Goal: Task Accomplishment & Management: Use online tool/utility

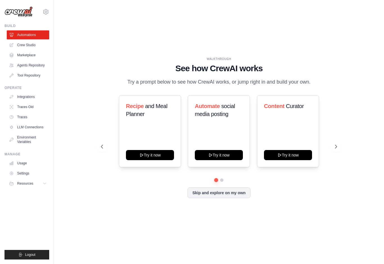
scroll to position [8, 0]
click at [212, 191] on button "Skip and explore on my own" at bounding box center [219, 192] width 63 height 11
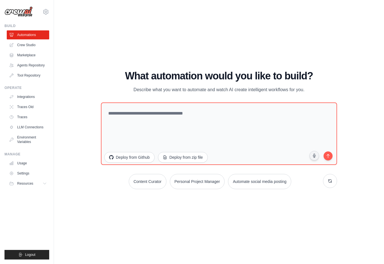
click at [213, 71] on h1 "What automation would you like to build?" at bounding box center [219, 75] width 236 height 11
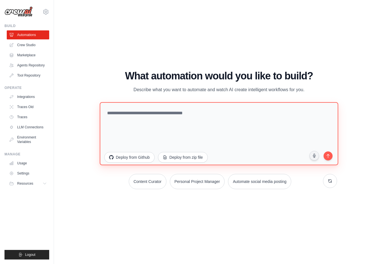
click at [163, 109] on textarea at bounding box center [219, 133] width 238 height 63
type textarea "**********"
click at [130, 109] on textarea "**********" at bounding box center [219, 133] width 238 height 63
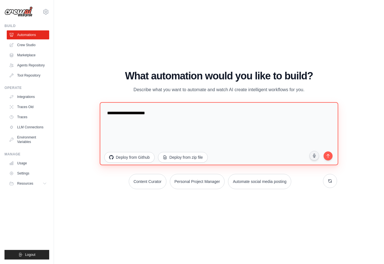
click at [130, 109] on textarea "**********" at bounding box center [219, 133] width 238 height 63
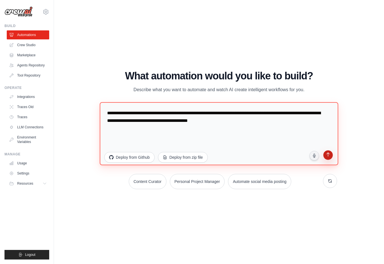
type textarea "**********"
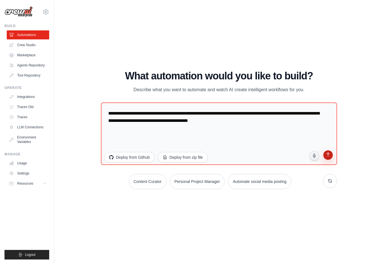
click at [324, 152] on button "submit" at bounding box center [328, 155] width 11 height 11
click at [30, 164] on link "Usage" at bounding box center [28, 163] width 42 height 9
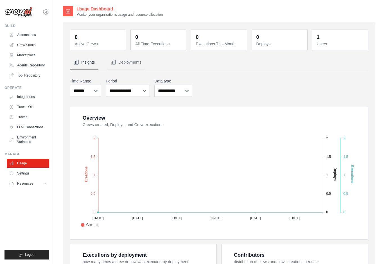
click at [29, 207] on ul "Build Automations Crew Studio Marketplace Agents Repository GitHub" at bounding box center [26, 142] width 45 height 236
click at [25, 173] on link "Settings" at bounding box center [28, 173] width 42 height 9
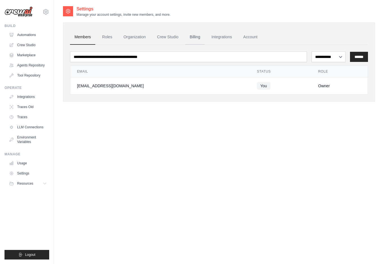
click at [195, 39] on link "Billing" at bounding box center [194, 37] width 19 height 15
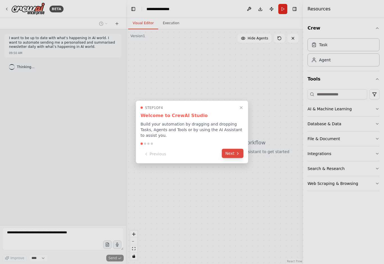
click at [231, 151] on button "Next" at bounding box center [233, 153] width 22 height 9
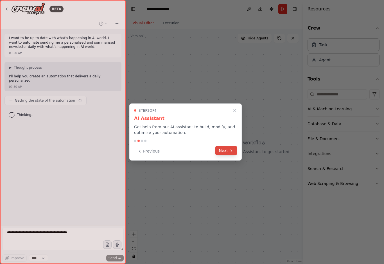
click at [231, 151] on icon at bounding box center [231, 150] width 4 height 4
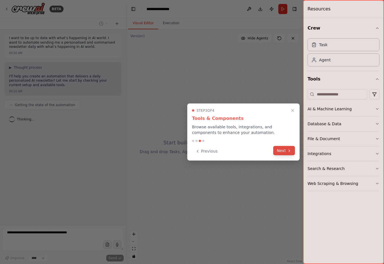
click at [284, 152] on button "Next" at bounding box center [284, 150] width 22 height 9
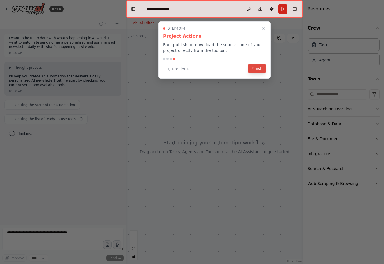
click at [257, 69] on button "Finish" at bounding box center [257, 68] width 18 height 9
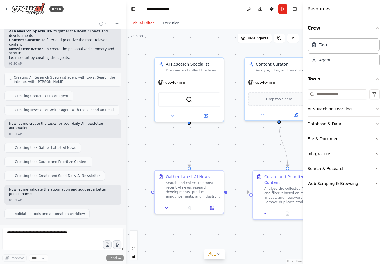
scroll to position [215, 0]
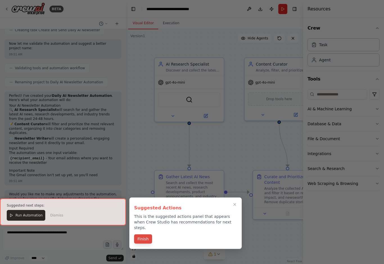
click at [142, 234] on button "Finish" at bounding box center [143, 238] width 18 height 9
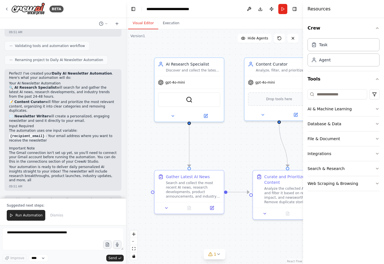
scroll to position [373, 0]
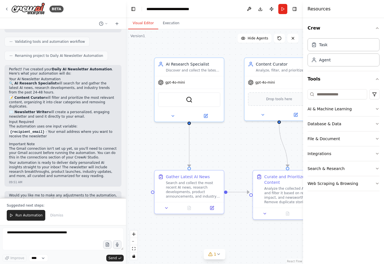
click at [133, 150] on div ".deletable-edge-delete-btn { width: 20px; height: 20px; border: 0px solid #ffff…" at bounding box center [214, 146] width 177 height 234
click at [6, 9] on icon at bounding box center [6, 9] width 4 height 4
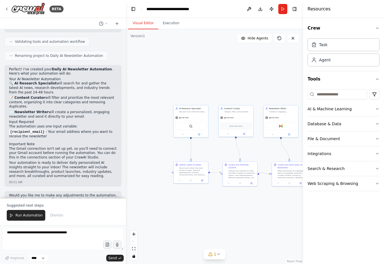
click at [180, 61] on div ".deletable-edge-delete-btn { width: 20px; height: 20px; border: 0px solid #ffff…" at bounding box center [214, 146] width 177 height 234
click at [126, 36] on div ".deletable-edge-delete-btn { width: 20px; height: 20px; border: 0px solid #ffff…" at bounding box center [214, 146] width 177 height 234
click at [134, 250] on icon "fit view" at bounding box center [133, 248] width 3 height 3
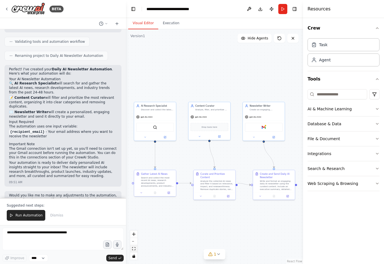
click at [134, 250] on icon "fit view" at bounding box center [133, 248] width 3 height 3
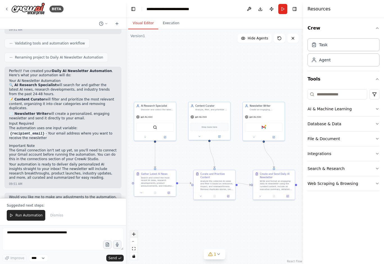
click at [134, 236] on icon "zoom in" at bounding box center [133, 233] width 3 height 3
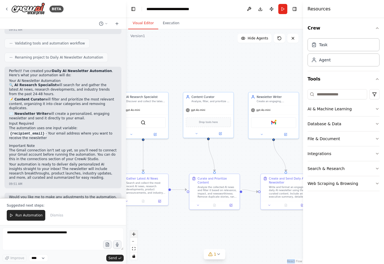
click at [134, 236] on icon "zoom in" at bounding box center [133, 233] width 3 height 3
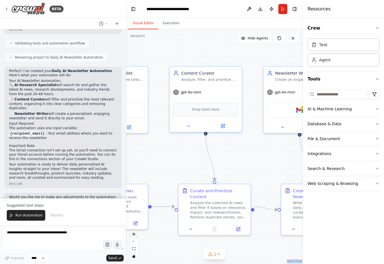
click at [134, 236] on icon "zoom in" at bounding box center [133, 233] width 3 height 3
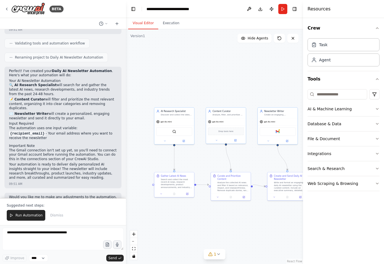
drag, startPoint x: 166, startPoint y: 152, endPoint x: 202, endPoint y: 154, distance: 36.3
click at [202, 154] on div ".deletable-edge-delete-btn { width: 20px; height: 20px; border: 0px solid #ffff…" at bounding box center [214, 146] width 177 height 234
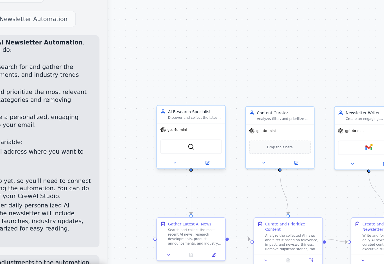
click at [161, 109] on div "AI Research Specialist Discover and collect the latest AI news, research develo…" at bounding box center [176, 112] width 31 height 6
click at [126, 36] on div ".deletable-edge-delete-btn { width: 20px; height: 20px; border: 0px solid #ffff…" at bounding box center [214, 146] width 177 height 234
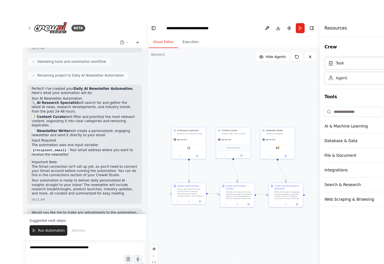
scroll to position [371, 0]
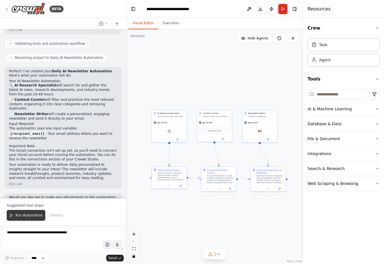
click at [33, 215] on span "Run Automation" at bounding box center [28, 215] width 27 height 4
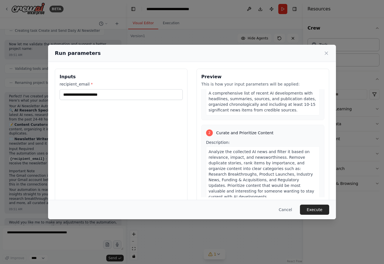
scroll to position [94, 0]
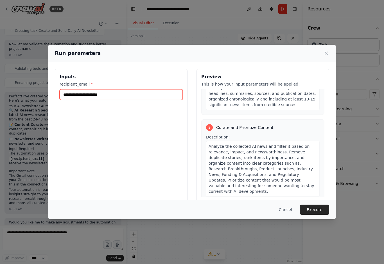
click at [74, 91] on input "recipient_email *" at bounding box center [121, 94] width 123 height 11
type input "**********"
click at [317, 214] on button "Execute" at bounding box center [314, 209] width 29 height 10
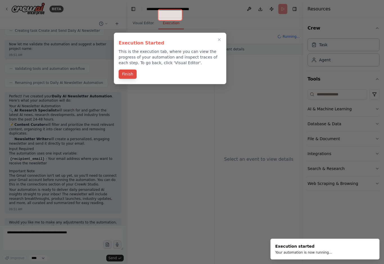
click at [128, 69] on button "Finish" at bounding box center [128, 73] width 18 height 9
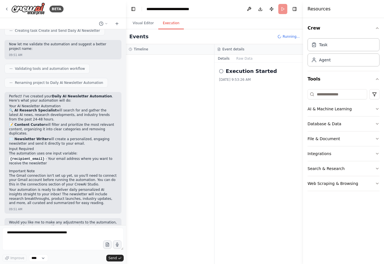
click at [250, 67] on h2 "Execution Started" at bounding box center [251, 71] width 51 height 8
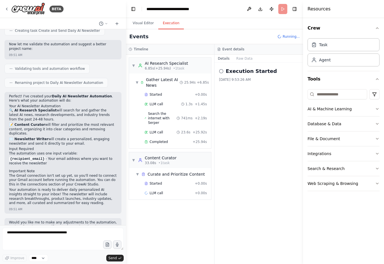
scroll to position [1, 0]
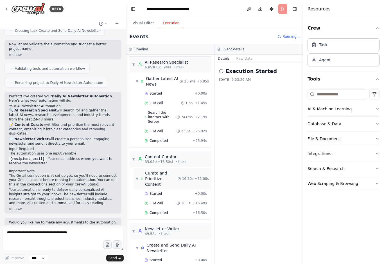
click at [171, 170] on div "Curate and Prioritize Content" at bounding box center [161, 178] width 33 height 17
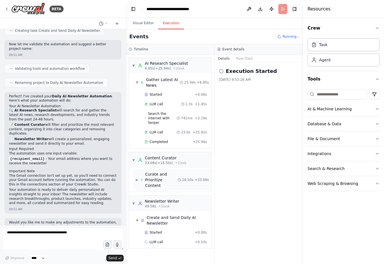
click at [163, 171] on div "Curate and Prioritize Content" at bounding box center [161, 179] width 33 height 17
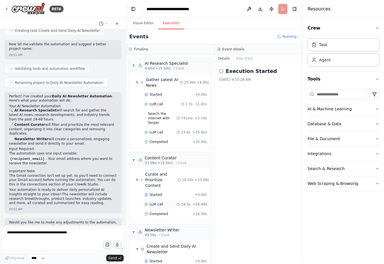
click at [156, 202] on span "LLM call" at bounding box center [156, 204] width 13 height 4
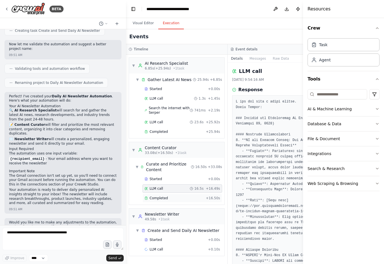
click at [156, 194] on div "Completed + 16.50s" at bounding box center [183, 198] width 80 height 8
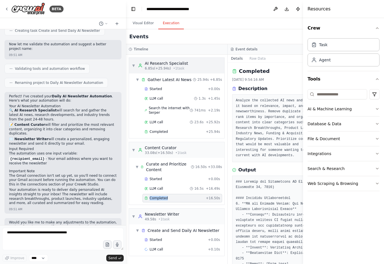
click at [164, 64] on div "AI Research Specialist" at bounding box center [166, 63] width 43 height 6
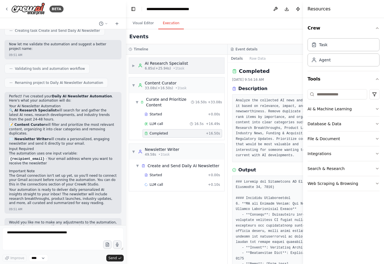
click at [164, 64] on div "AI Research Specialist" at bounding box center [166, 63] width 43 height 6
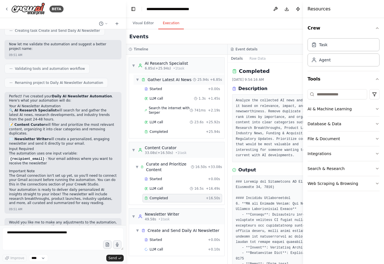
click at [162, 79] on div "Gather Latest AI News" at bounding box center [170, 80] width 44 height 6
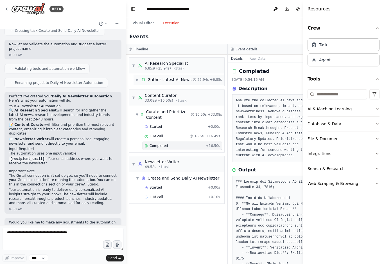
click at [162, 79] on div "Gather Latest AI News" at bounding box center [170, 80] width 44 height 6
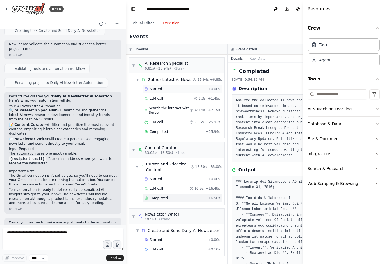
click at [162, 88] on div "Started" at bounding box center [175, 89] width 61 height 4
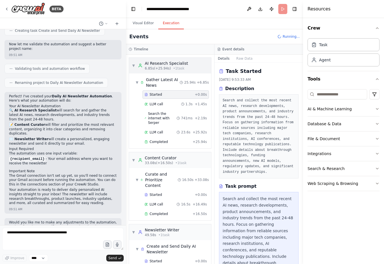
click at [169, 67] on span "6.85s (+25.94s)" at bounding box center [158, 68] width 26 height 4
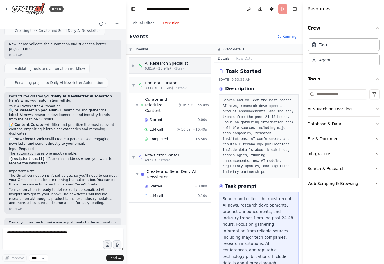
click at [169, 67] on span "6.85s (+25.94s)" at bounding box center [158, 68] width 26 height 4
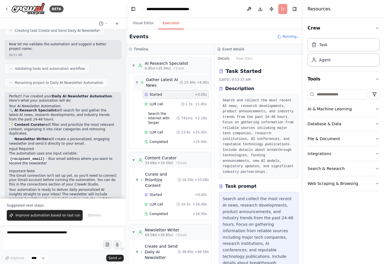
click at [164, 81] on div "Gather Latest AI News" at bounding box center [163, 82] width 34 height 11
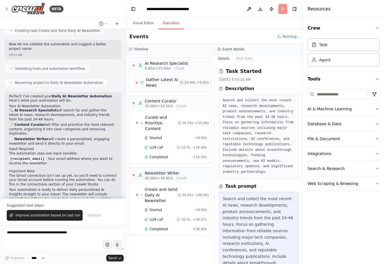
click at [164, 81] on div "Gather Latest AI News" at bounding box center [163, 82] width 34 height 11
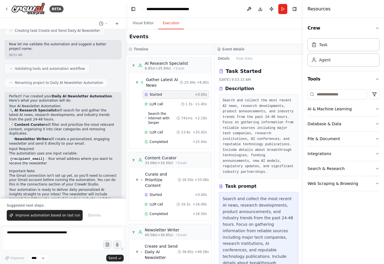
click at [162, 94] on div "Started" at bounding box center [169, 94] width 48 height 4
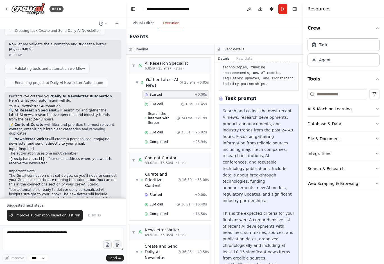
scroll to position [8, 0]
click at [172, 102] on div "LLM call 1.3s + 1.45s" at bounding box center [176, 104] width 62 height 4
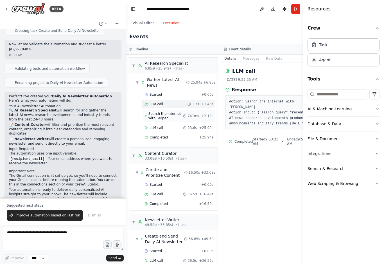
click at [164, 111] on span "Search the internet with Serper" at bounding box center [165, 115] width 35 height 9
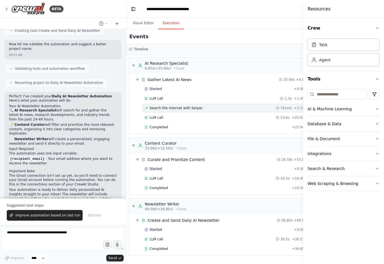
click at [162, 106] on span "Search the internet with Serper" at bounding box center [176, 108] width 53 height 4
click at [155, 115] on span "LLM call" at bounding box center [156, 117] width 13 height 4
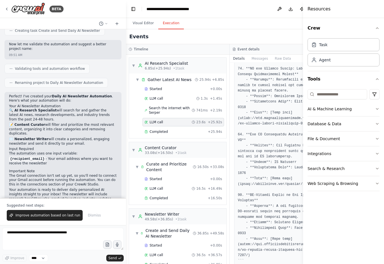
scroll to position [866, 0]
click at [179, 127] on div "Completed + 25.94s" at bounding box center [184, 131] width 82 height 8
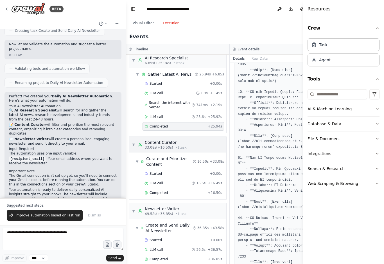
scroll to position [5, 0]
click at [179, 156] on div "Curate and Prioritize Content" at bounding box center [169, 161] width 47 height 11
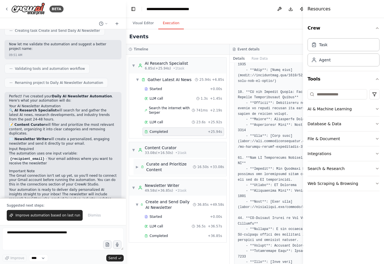
scroll to position [0, 0]
click at [175, 150] on span "• 1 task" at bounding box center [180, 152] width 11 height 4
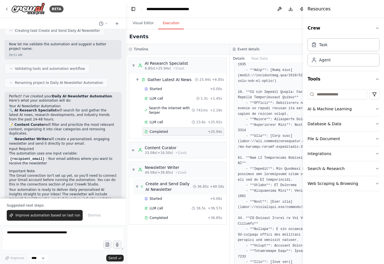
click at [167, 181] on div "Create and Send Daily AI Newsletter" at bounding box center [168, 186] width 47 height 11
click at [164, 196] on div "Started" at bounding box center [176, 198] width 63 height 4
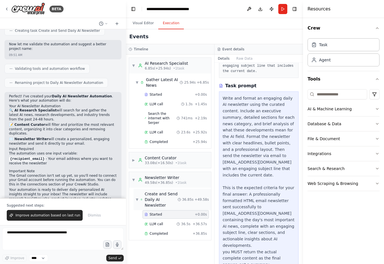
scroll to position [95, 0]
click at [168, 161] on span "33.08s (+16.50s)" at bounding box center [159, 163] width 28 height 4
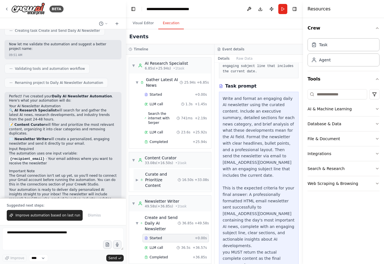
click at [163, 171] on div "Curate and Prioritize Content" at bounding box center [161, 179] width 33 height 17
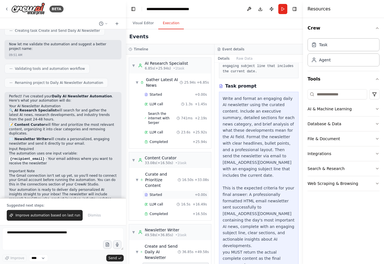
click at [162, 192] on div "Started" at bounding box center [169, 194] width 48 height 4
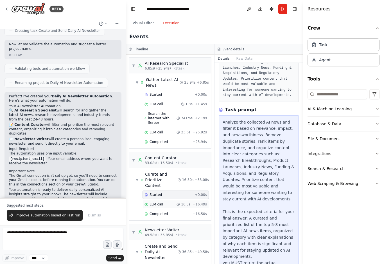
scroll to position [71, 0]
click at [158, 202] on span "LLM call" at bounding box center [156, 204] width 13 height 4
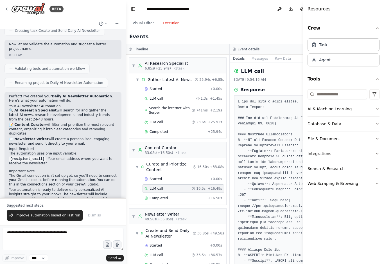
scroll to position [0, 0]
click at [171, 196] on div "Completed" at bounding box center [175, 198] width 61 height 4
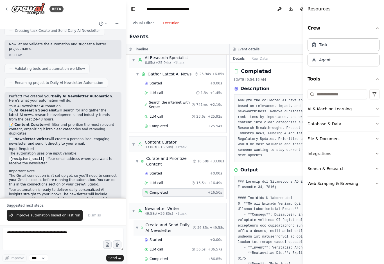
scroll to position [5, 0]
click at [134, 209] on span "▼" at bounding box center [133, 211] width 3 height 4
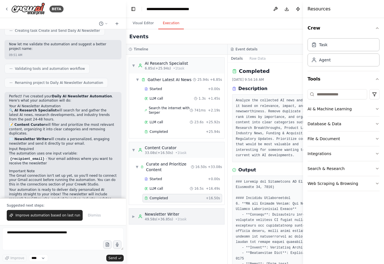
scroll to position [0, 0]
click at [134, 148] on span "▼" at bounding box center [133, 150] width 3 height 4
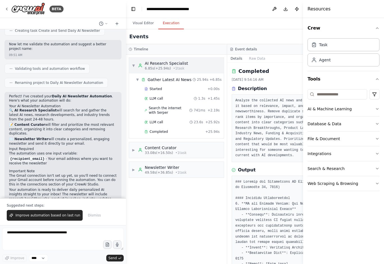
click at [132, 63] on span "▼" at bounding box center [133, 65] width 3 height 4
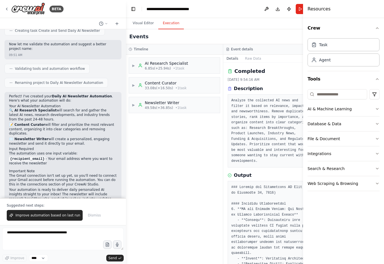
click at [186, 160] on div "▶ AI Research Specialist 6.85s (+25.94s) • 1 task ▶ Content Curator 33.08s (+16…" at bounding box center [174, 159] width 97 height 209
click at [166, 105] on span "49.58s (+36.85s)" at bounding box center [159, 107] width 28 height 4
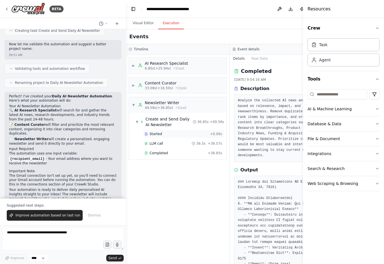
click at [162, 132] on div "Started" at bounding box center [176, 134] width 63 height 4
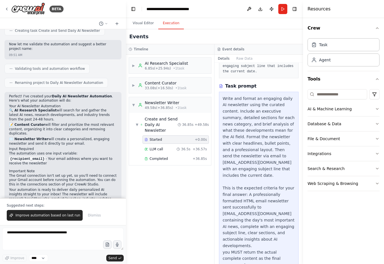
scroll to position [95, 0]
click at [162, 147] on span "LLM call" at bounding box center [156, 149] width 13 height 4
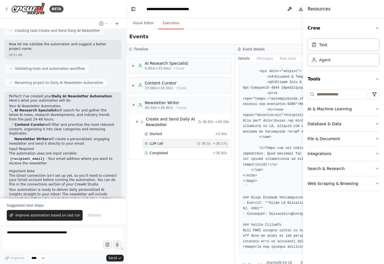
scroll to position [764, 0]
click at [173, 149] on div "Completed + 36.85s" at bounding box center [186, 153] width 87 height 8
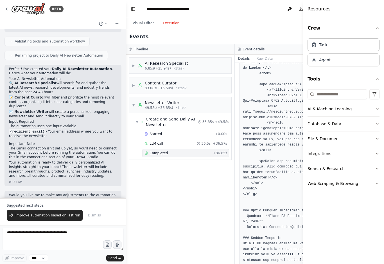
scroll to position [373, 0]
click at [135, 103] on span "▼" at bounding box center [133, 105] width 3 height 4
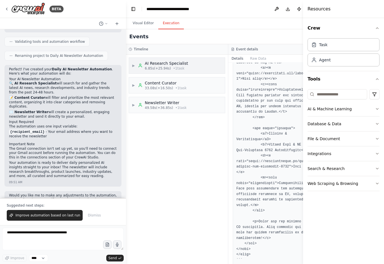
scroll to position [0, 0]
click at [144, 24] on button "Visual Editor" at bounding box center [143, 23] width 30 height 12
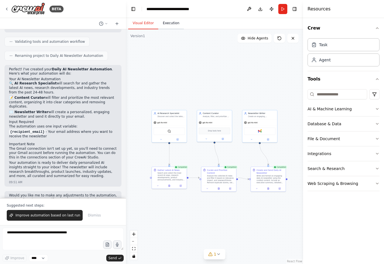
click at [171, 26] on button "Execution" at bounding box center [171, 23] width 26 height 12
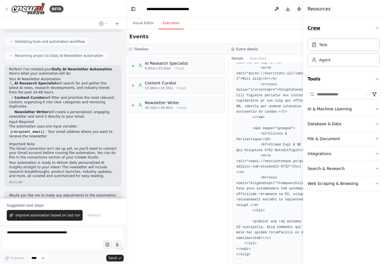
click at [378, 28] on icon "button" at bounding box center [377, 28] width 4 height 4
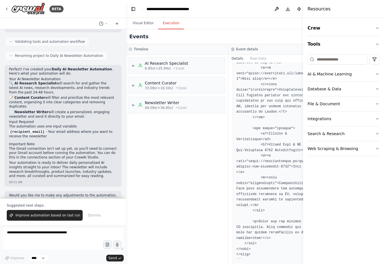
click at [306, 8] on button "Run" at bounding box center [310, 9] width 9 height 10
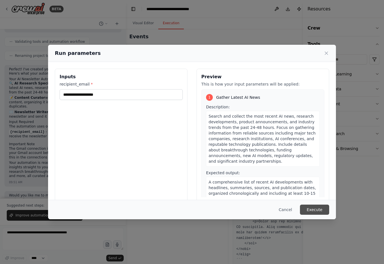
click at [321, 214] on button "Execute" at bounding box center [314, 209] width 29 height 10
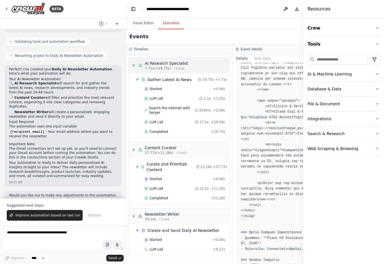
click at [135, 65] on span "▼" at bounding box center [133, 65] width 3 height 4
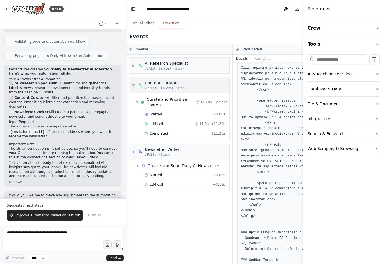
click at [134, 87] on span "▼" at bounding box center [133, 85] width 3 height 4
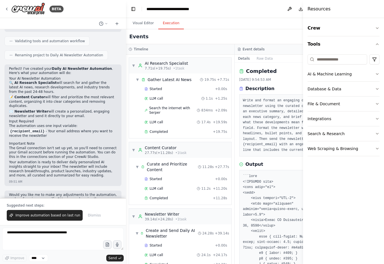
scroll to position [373, 0]
click at [245, 18] on div "Visual Editor Execution" at bounding box center [235, 23] width 218 height 11
click at [378, 148] on icon "button" at bounding box center [377, 148] width 4 height 4
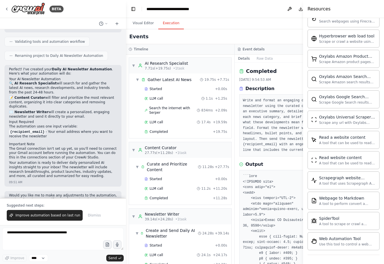
scroll to position [209, 0]
click at [341, 222] on div "A tool to scrape or crawl a website and return LLM-ready content." at bounding box center [347, 223] width 57 height 4
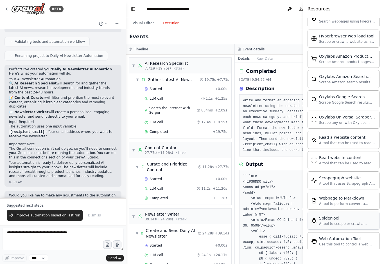
click at [343, 224] on div "A tool to scrape or crawl a website and return LLM-ready content." at bounding box center [347, 223] width 57 height 4
click at [8, 9] on icon at bounding box center [6, 9] width 4 height 4
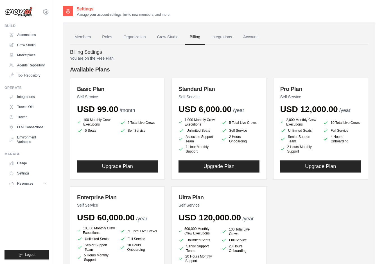
click at [20, 11] on img at bounding box center [18, 11] width 28 height 11
click at [24, 15] on img at bounding box center [18, 11] width 28 height 11
click at [28, 35] on link "Automations" at bounding box center [28, 34] width 42 height 9
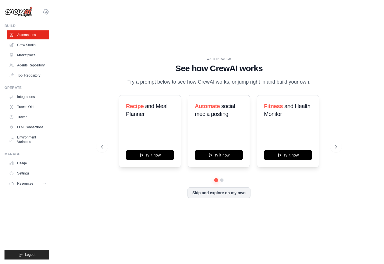
click at [47, 15] on icon at bounding box center [45, 11] width 7 height 7
click at [58, 36] on span "Settings" at bounding box center [70, 35] width 44 height 6
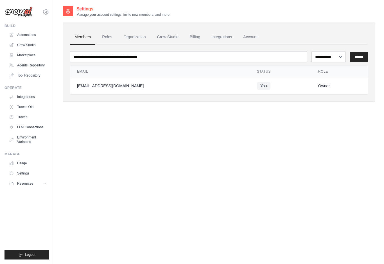
click at [28, 16] on img at bounding box center [18, 11] width 28 height 11
click at [46, 13] on icon at bounding box center [45, 11] width 7 height 7
click at [35, 36] on link "Automations" at bounding box center [28, 34] width 42 height 9
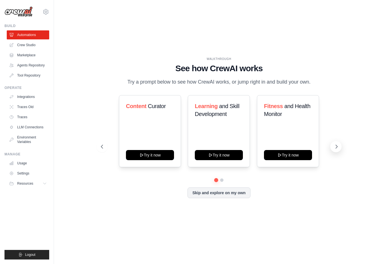
click at [335, 149] on icon at bounding box center [337, 147] width 6 height 6
click at [337, 149] on icon at bounding box center [337, 147] width 6 height 6
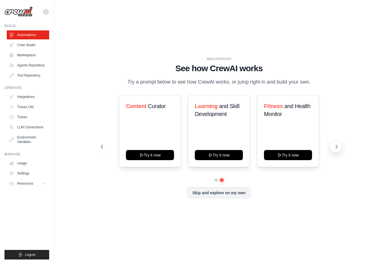
click at [337, 149] on icon at bounding box center [337, 147] width 6 height 6
click at [209, 196] on button "Skip and explore on my own" at bounding box center [219, 192] width 63 height 11
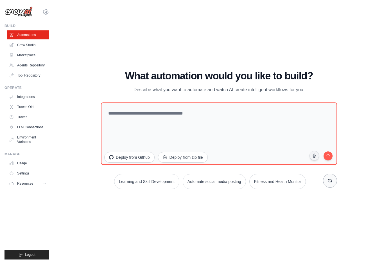
click at [329, 188] on button at bounding box center [330, 180] width 14 height 14
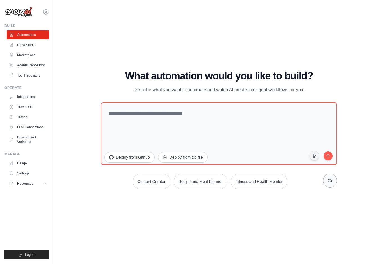
click at [329, 188] on button at bounding box center [330, 180] width 14 height 14
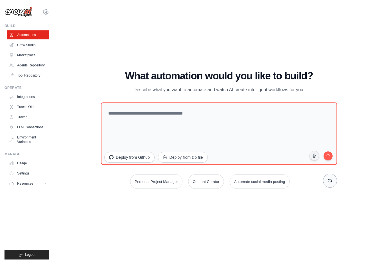
click at [329, 188] on button at bounding box center [330, 180] width 14 height 14
click at [186, 80] on h1 "What automation would you like to build?" at bounding box center [219, 75] width 236 height 11
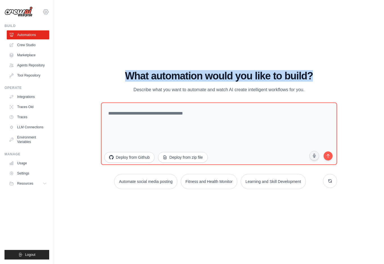
click at [46, 12] on icon at bounding box center [45, 11] width 7 height 7
